Goal: Register for event/course

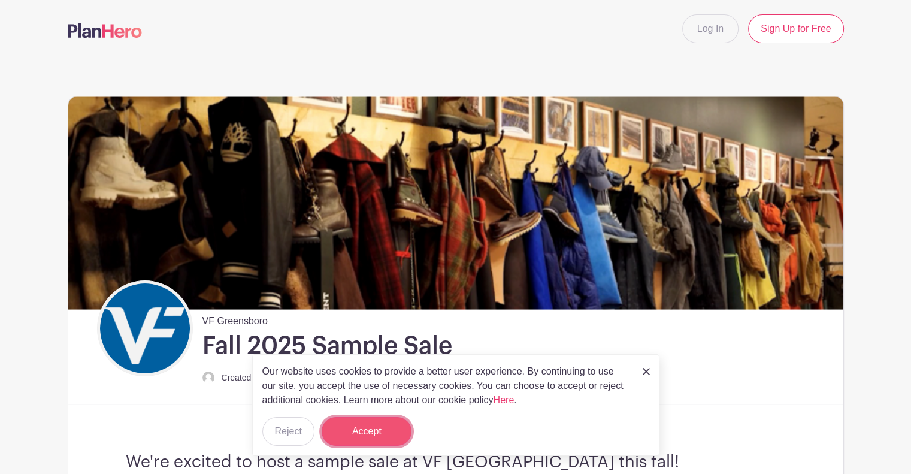
click at [388, 433] on button "Accept" at bounding box center [367, 431] width 90 height 29
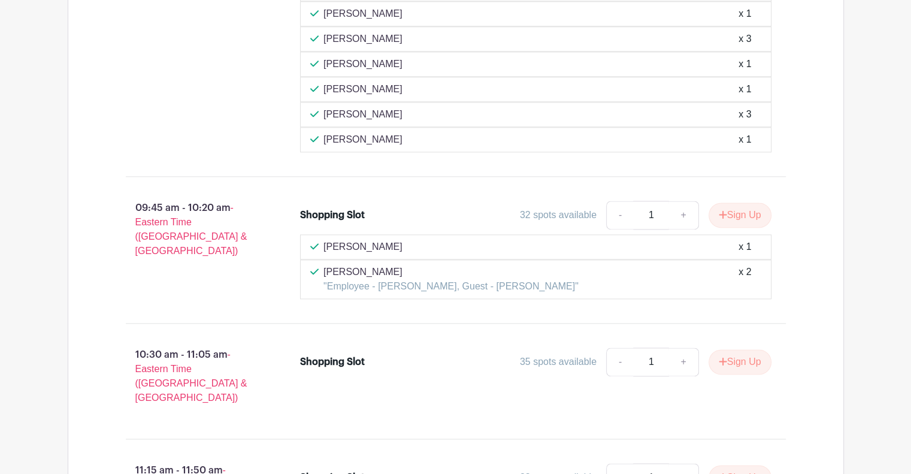
scroll to position [1557, 0]
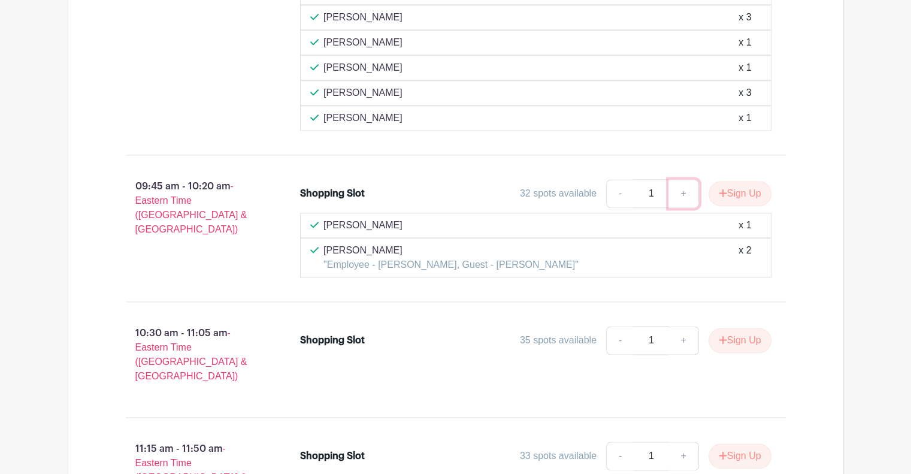
click at [680, 189] on link "+" at bounding box center [683, 193] width 30 height 29
click at [677, 187] on link "+" at bounding box center [683, 193] width 30 height 29
type input "3"
click at [727, 185] on button "Sign Up" at bounding box center [739, 193] width 63 height 25
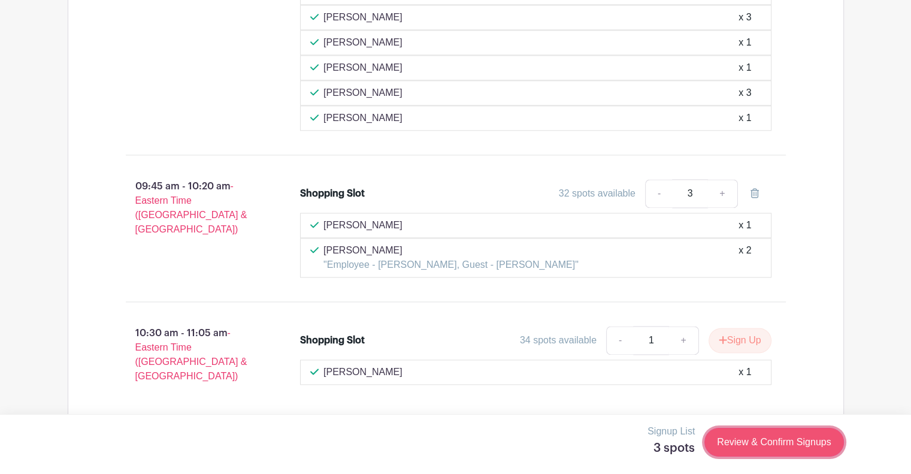
click at [776, 445] on link "Review & Confirm Signups" at bounding box center [773, 442] width 139 height 29
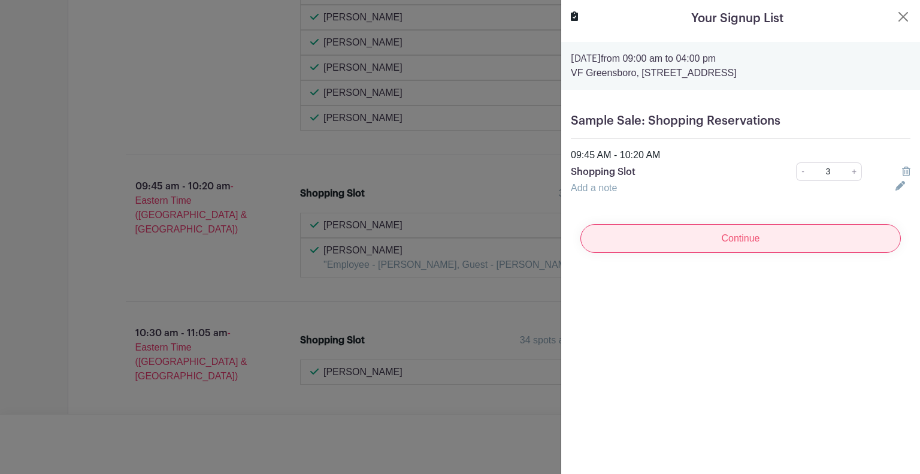
click at [764, 246] on input "Continue" at bounding box center [740, 238] width 320 height 29
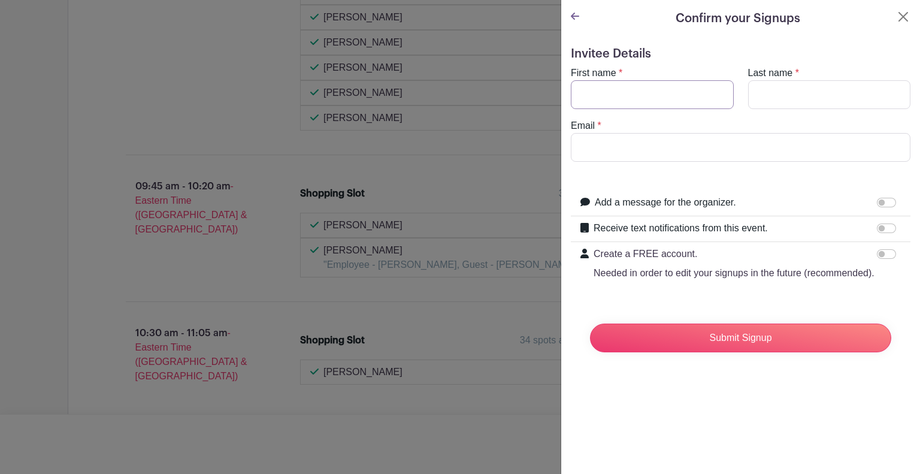
click at [665, 80] on input "First name" at bounding box center [652, 94] width 163 height 29
type input "[PERSON_NAME]"
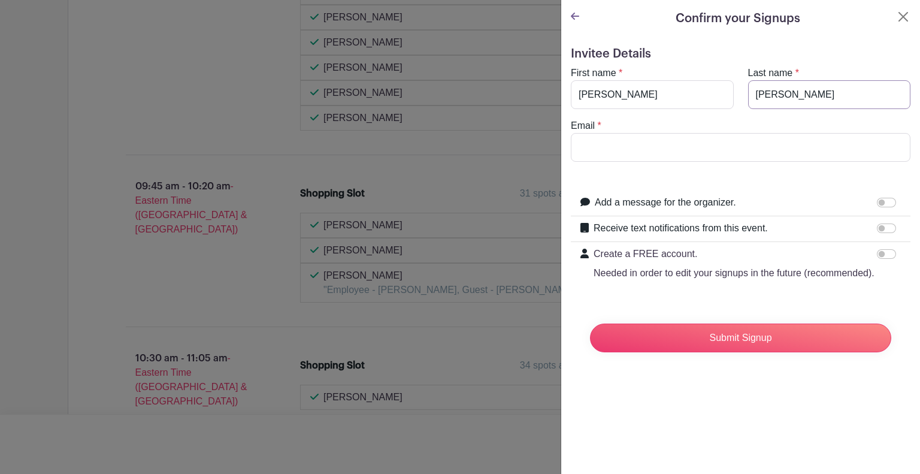
type input "[PERSON_NAME]"
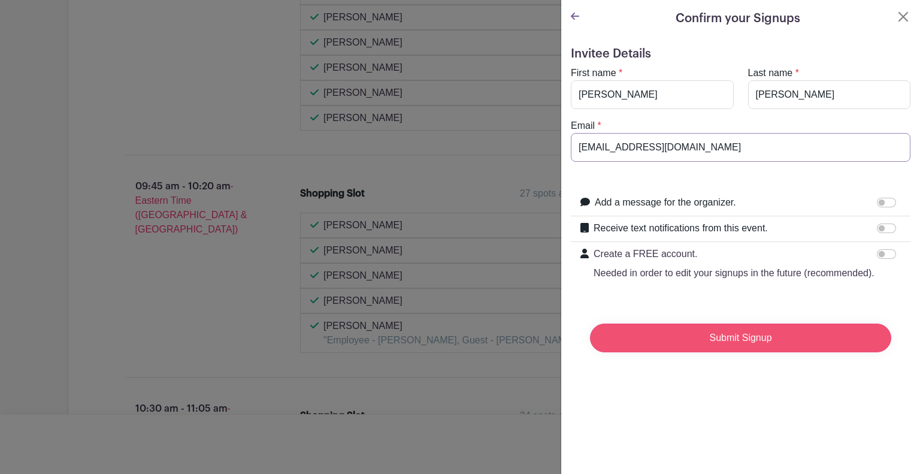
type input "[EMAIL_ADDRESS][DOMAIN_NAME]"
click at [699, 352] on input "Submit Signup" at bounding box center [740, 337] width 301 height 29
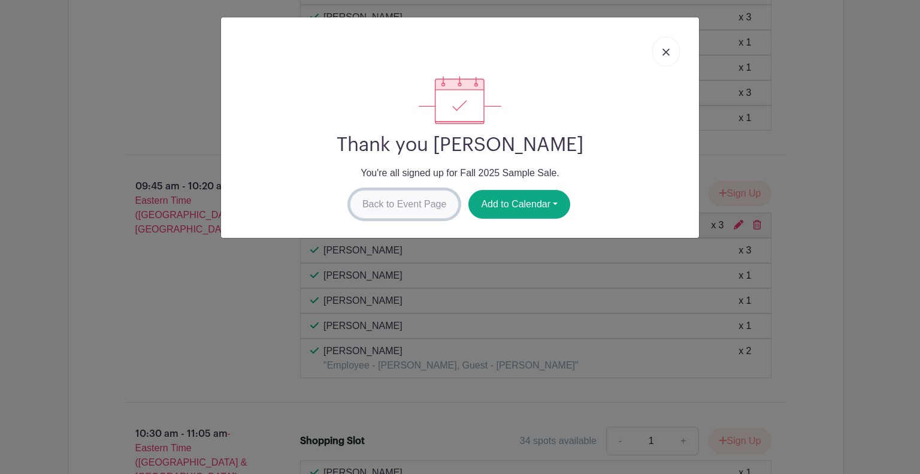
click at [414, 203] on link "Back to Event Page" at bounding box center [405, 204] width 110 height 29
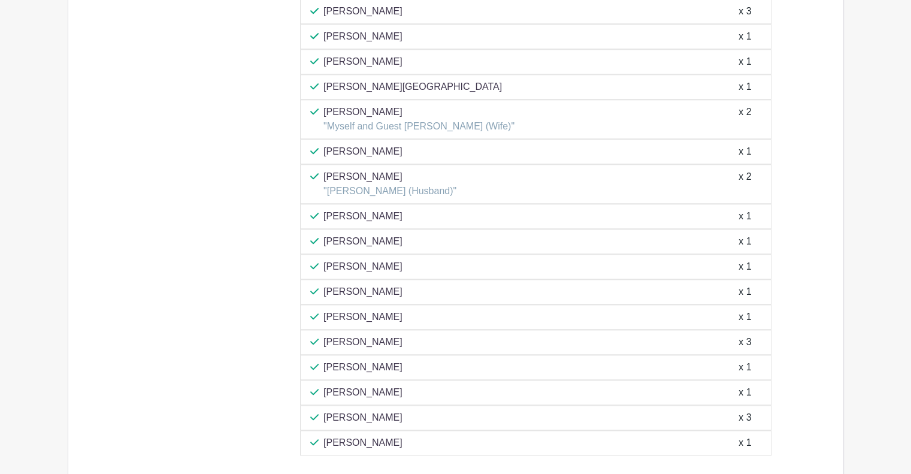
scroll to position [1205, 0]
